Goal: Find specific page/section: Find specific page/section

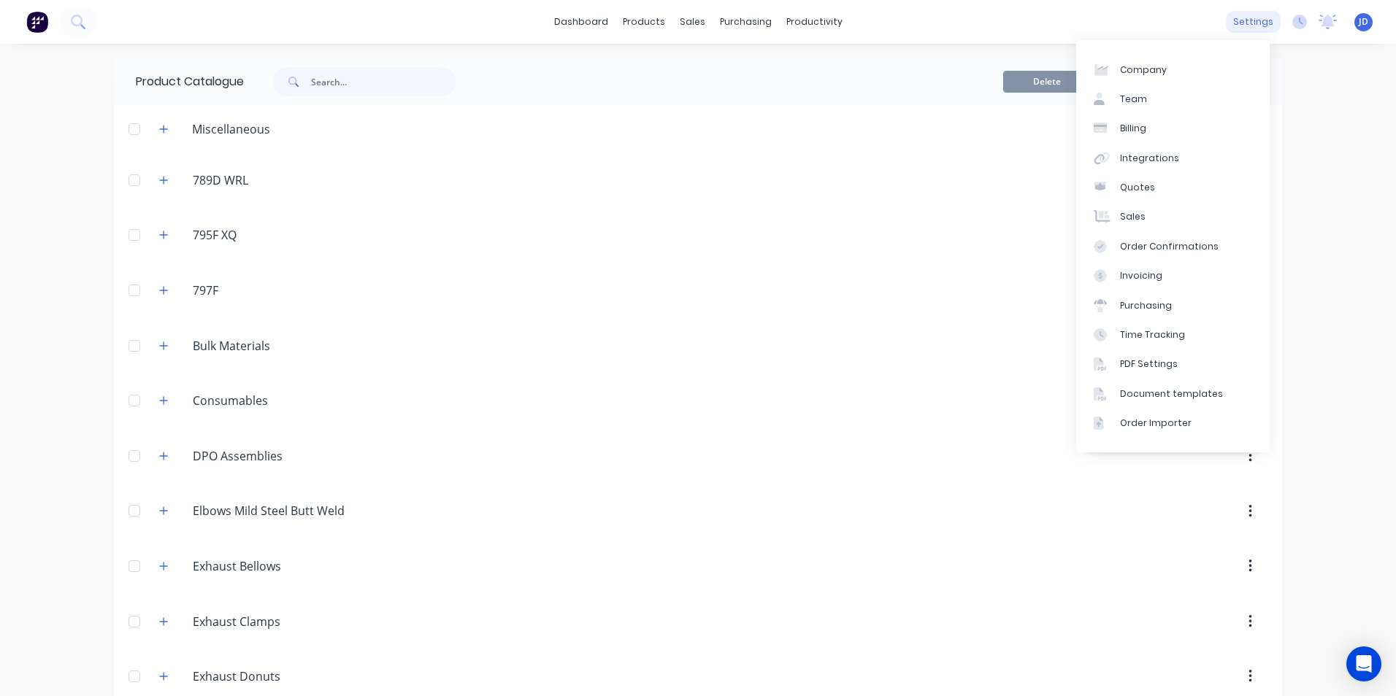
click at [1251, 19] on div "settings" at bounding box center [1253, 22] width 55 height 22
click at [1131, 212] on div "Sales" at bounding box center [1133, 216] width 26 height 13
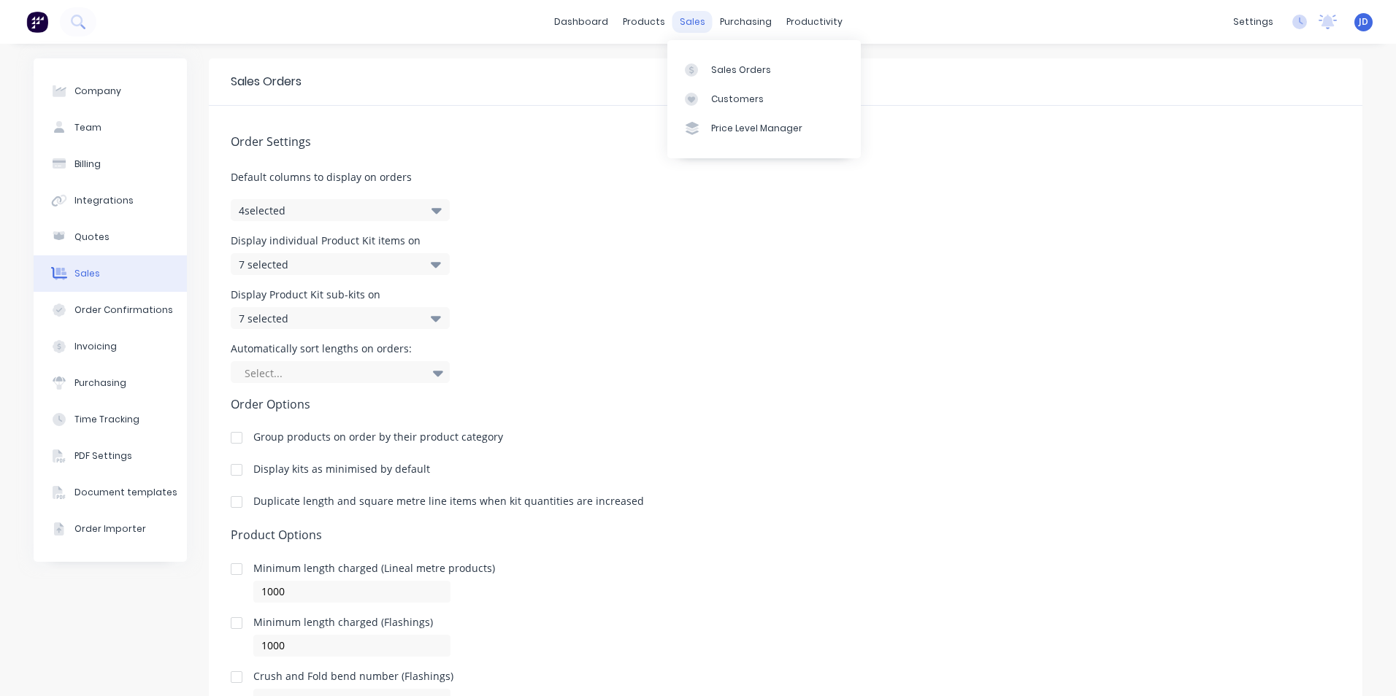
click at [689, 23] on div "sales" at bounding box center [692, 22] width 40 height 22
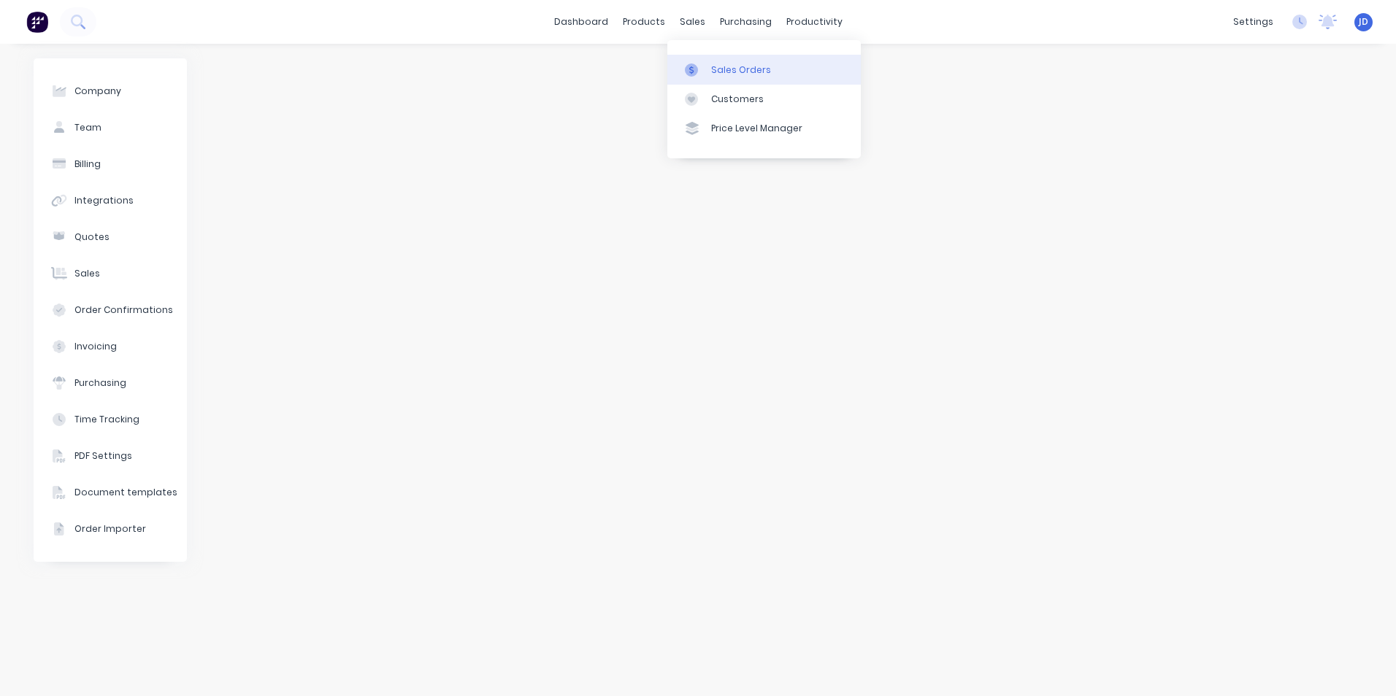
click at [737, 70] on div "Sales Orders" at bounding box center [741, 70] width 60 height 13
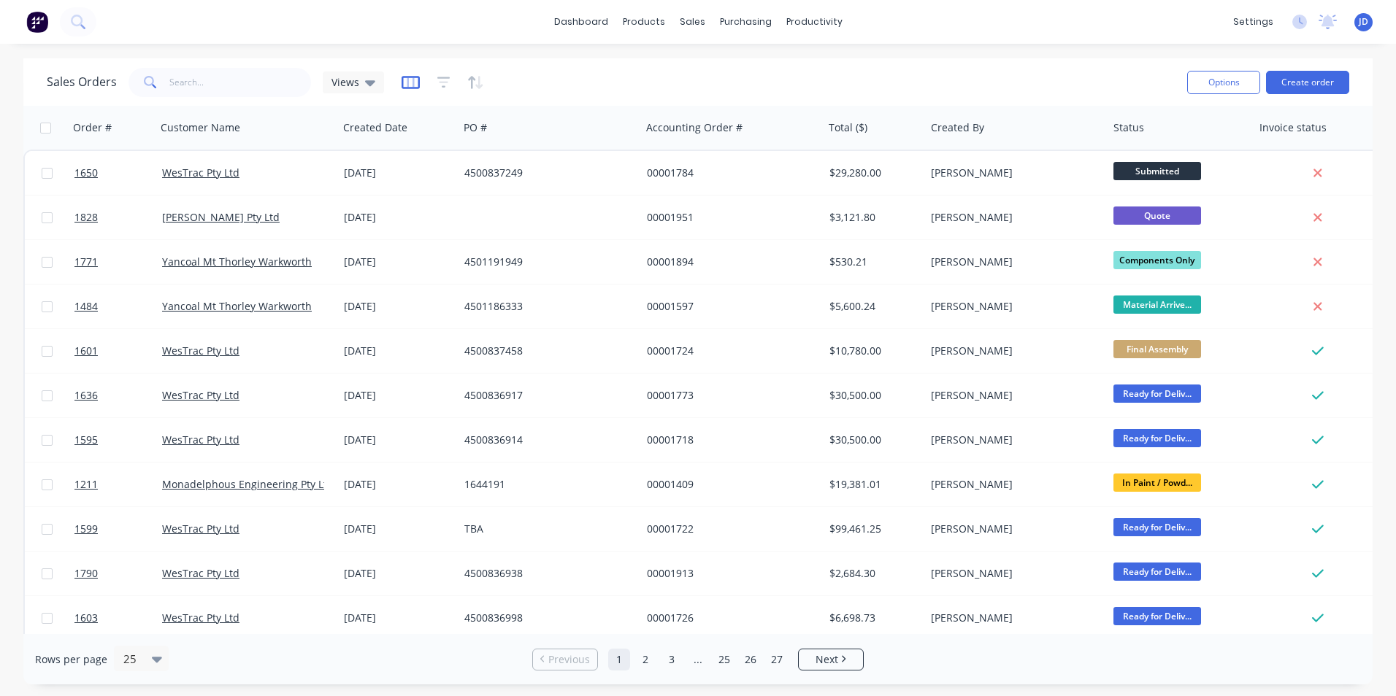
click at [407, 80] on icon "button" at bounding box center [410, 82] width 18 height 15
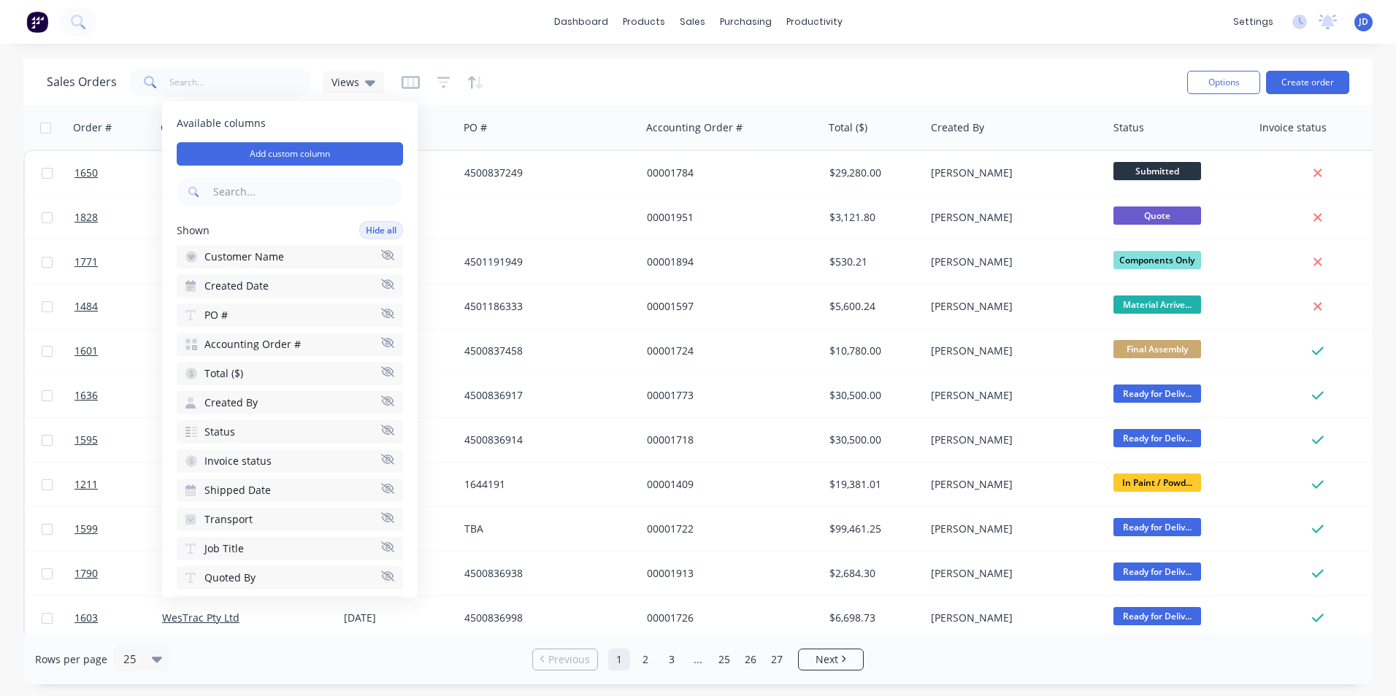
click at [237, 517] on span "Transport" at bounding box center [228, 519] width 48 height 15
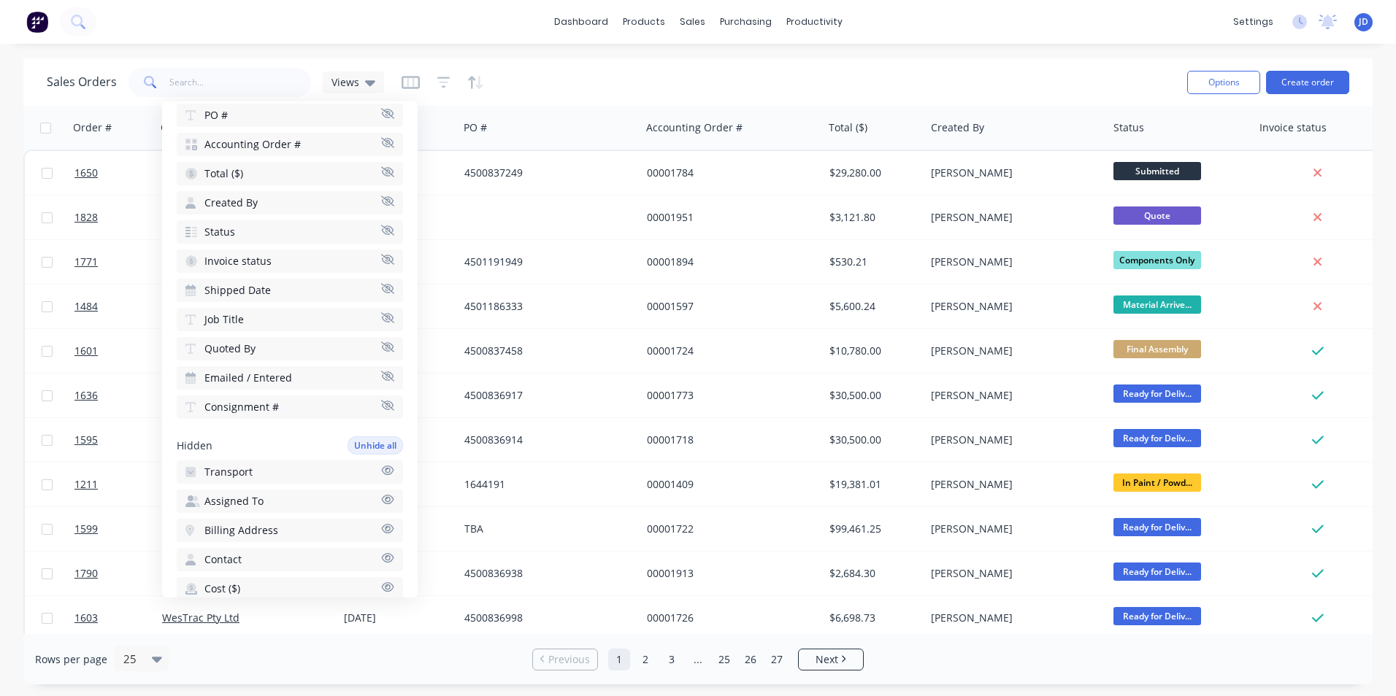
scroll to position [223, 0]
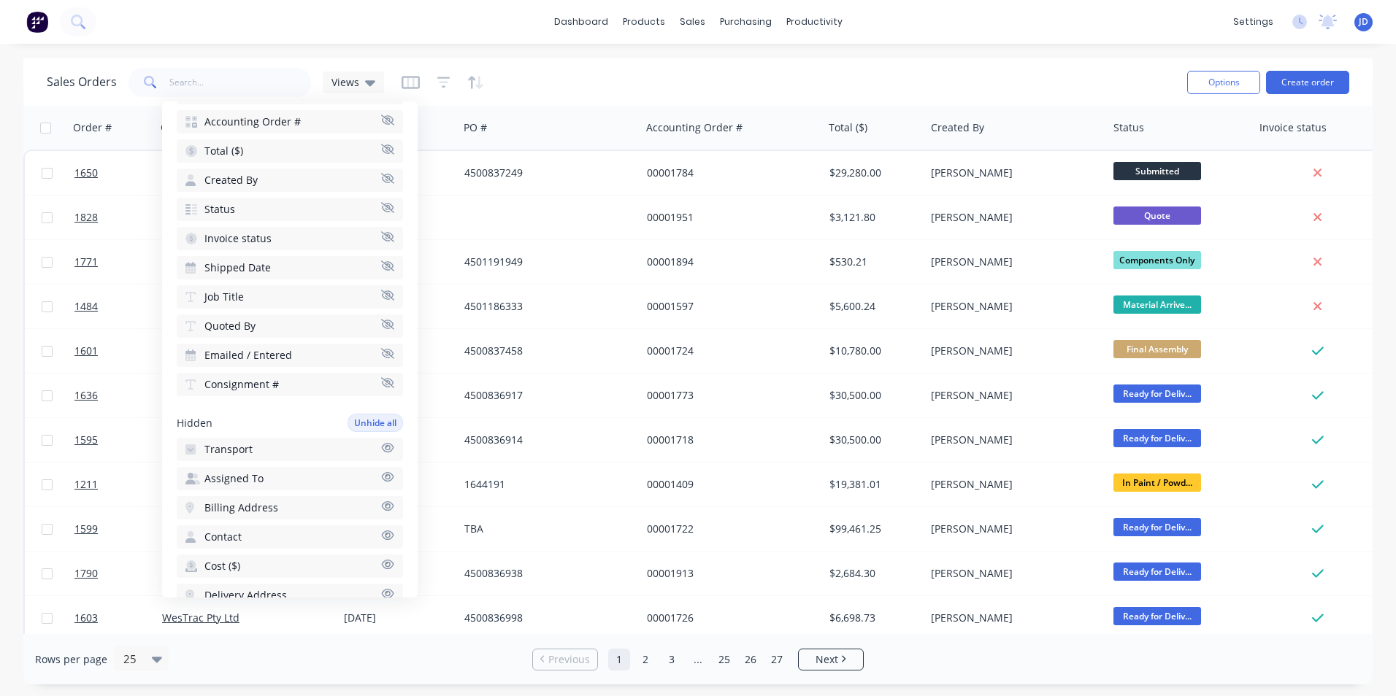
click at [223, 448] on span "Transport" at bounding box center [228, 449] width 48 height 15
click at [219, 358] on span "Transport" at bounding box center [228, 355] width 48 height 15
click at [231, 445] on span "Transport" at bounding box center [228, 449] width 48 height 15
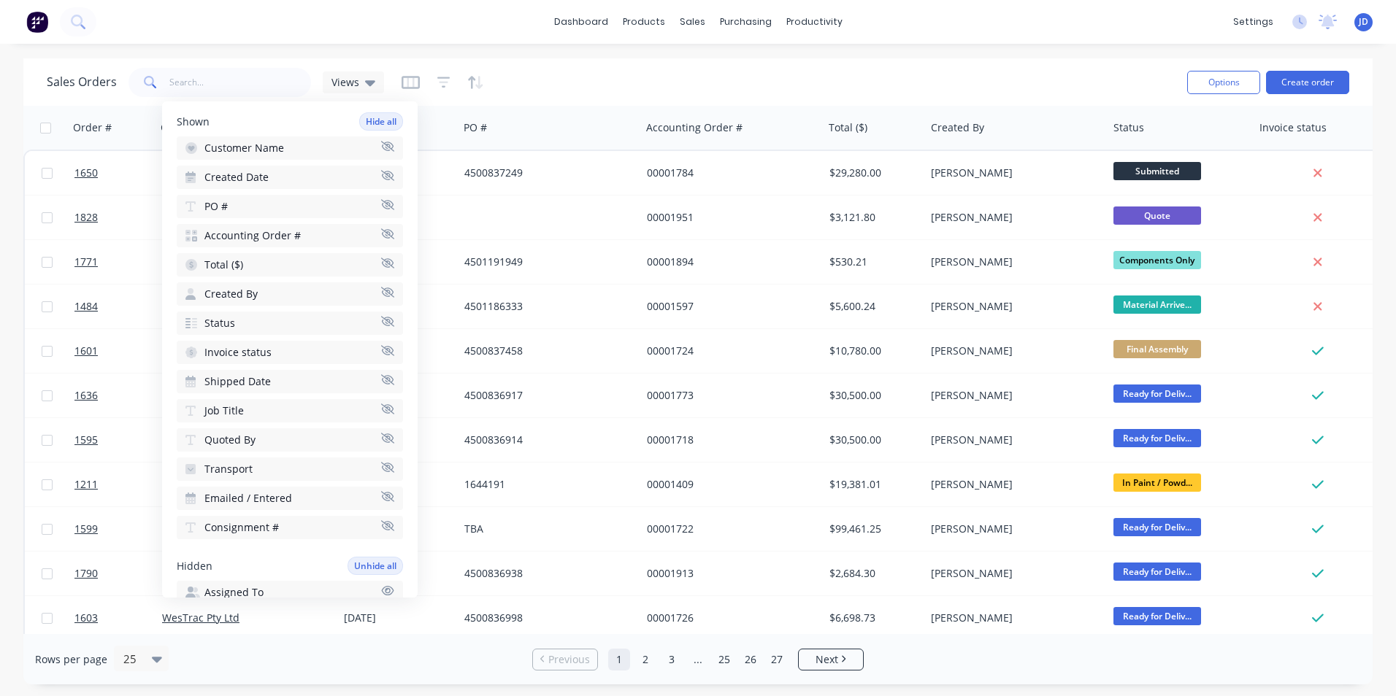
scroll to position [0, 0]
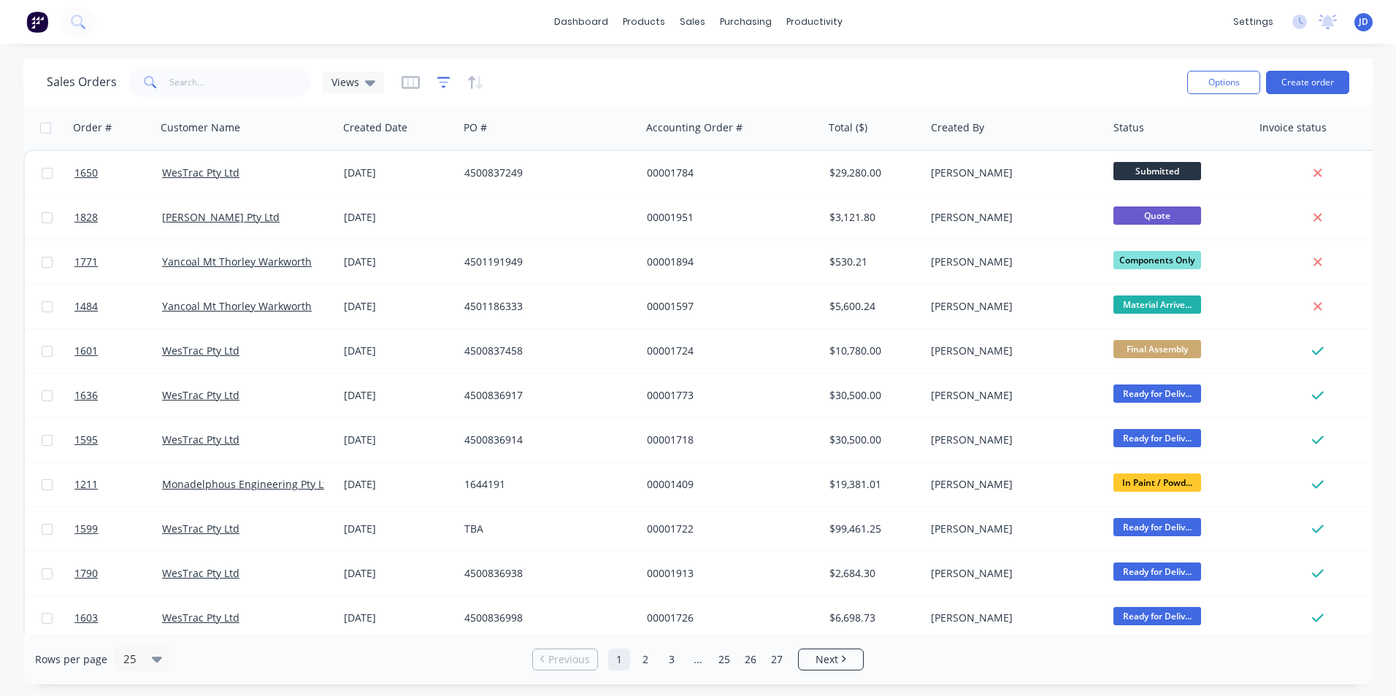
click at [441, 83] on icon "button" at bounding box center [443, 82] width 13 height 15
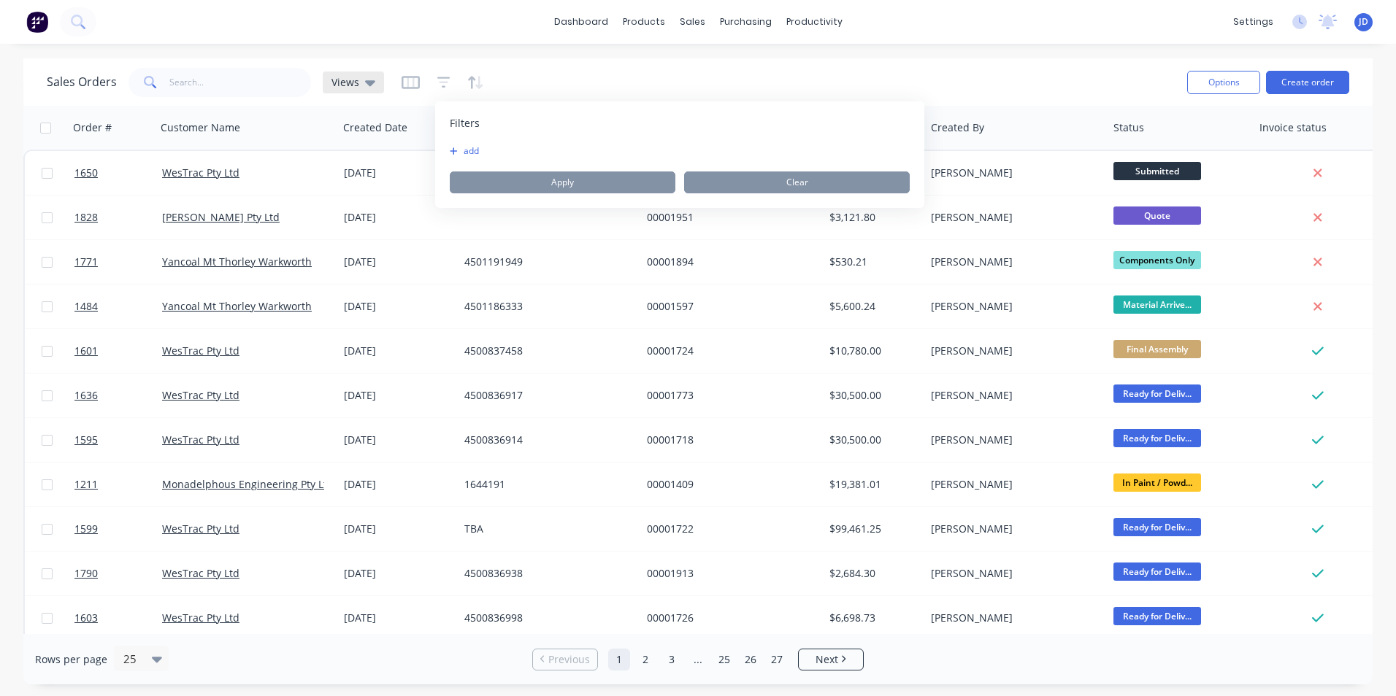
click at [366, 81] on icon at bounding box center [370, 83] width 10 height 6
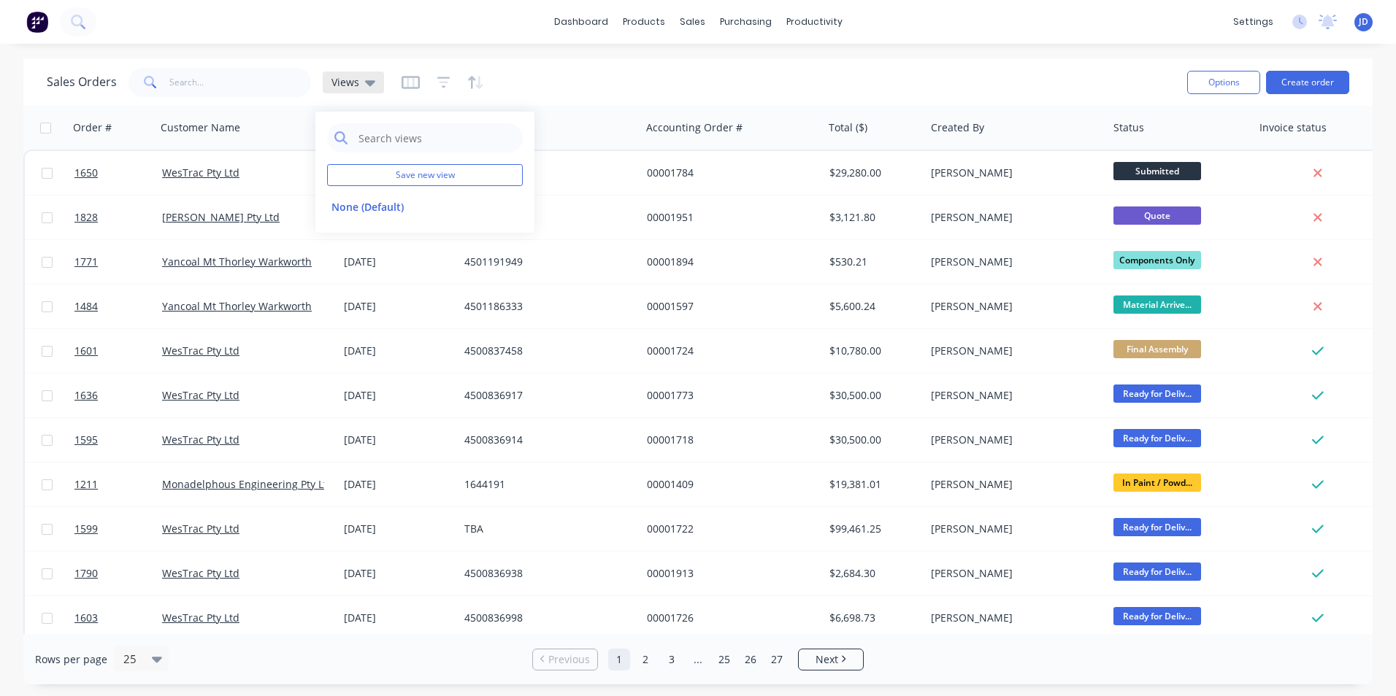
click at [366, 81] on icon at bounding box center [370, 83] width 10 height 6
click at [712, 23] on div "purchasing" at bounding box center [745, 22] width 66 height 22
